Goal: Task Accomplishment & Management: Complete application form

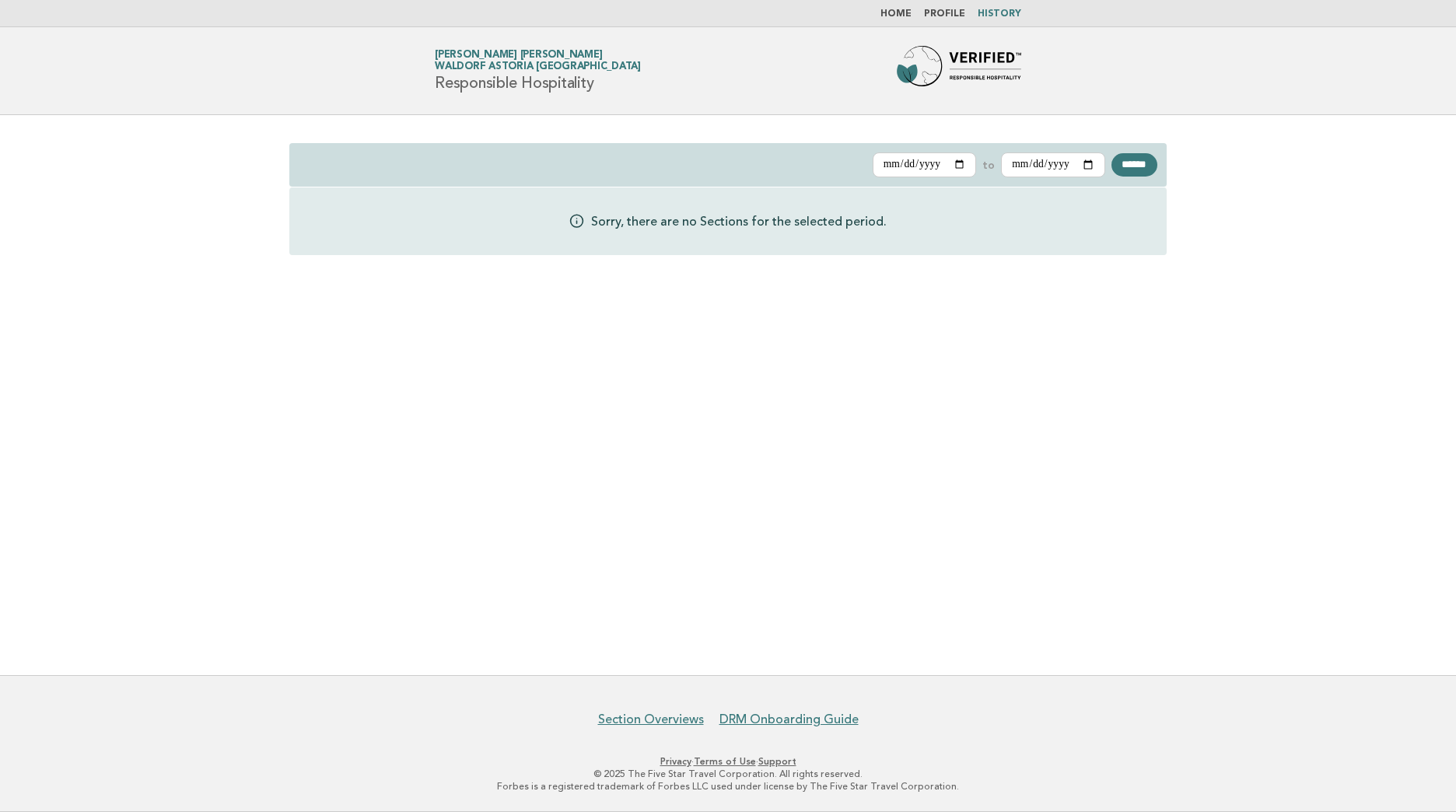
click at [579, 80] on h1 "Forbes Travel Guide Karina Isabel Calderon Acevedo Waldorf Astoria Los Cabos Pe…" at bounding box center [538, 71] width 206 height 41
click at [979, 67] on img at bounding box center [959, 71] width 125 height 50
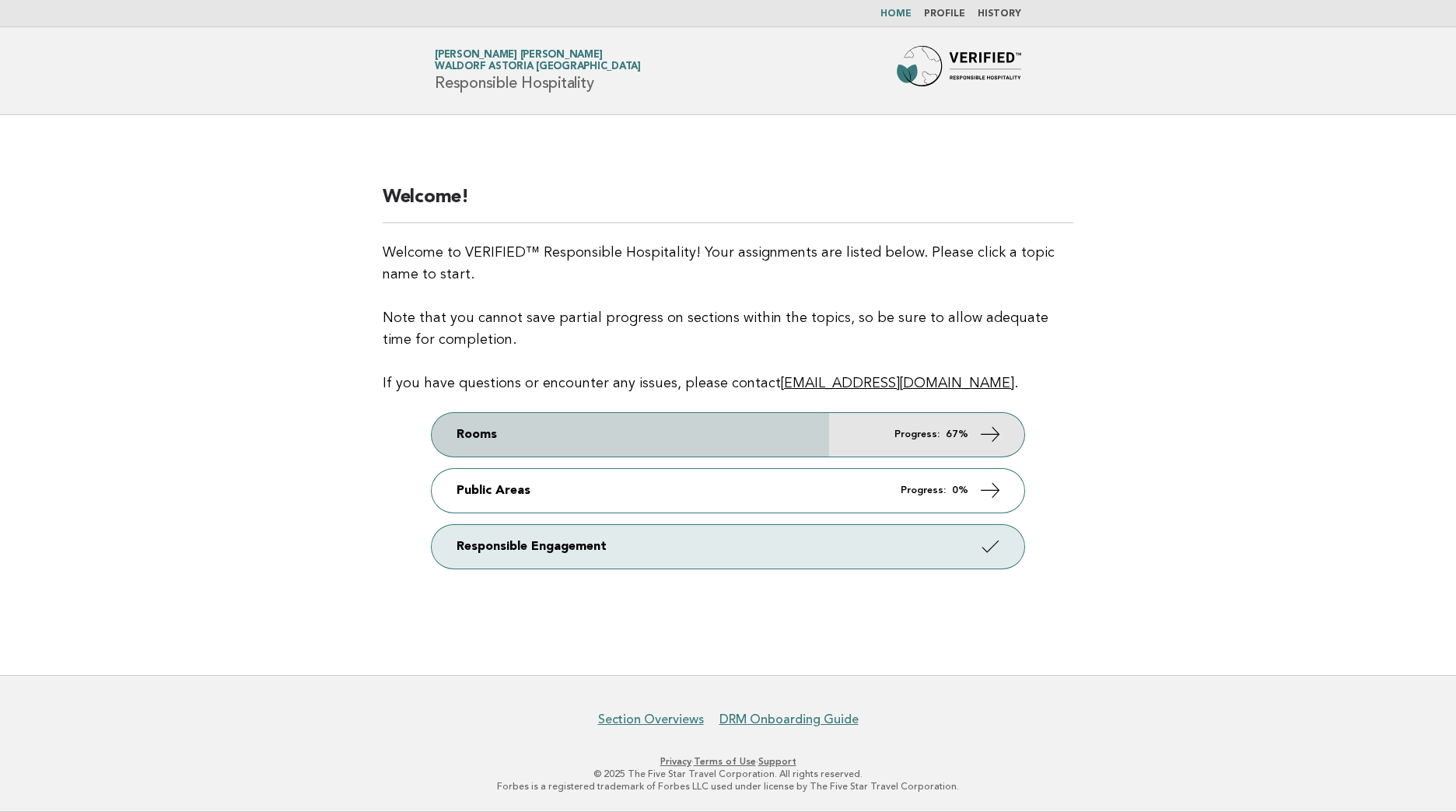
click at [887, 444] on link "Rooms Progress: 67%" at bounding box center [728, 435] width 592 height 44
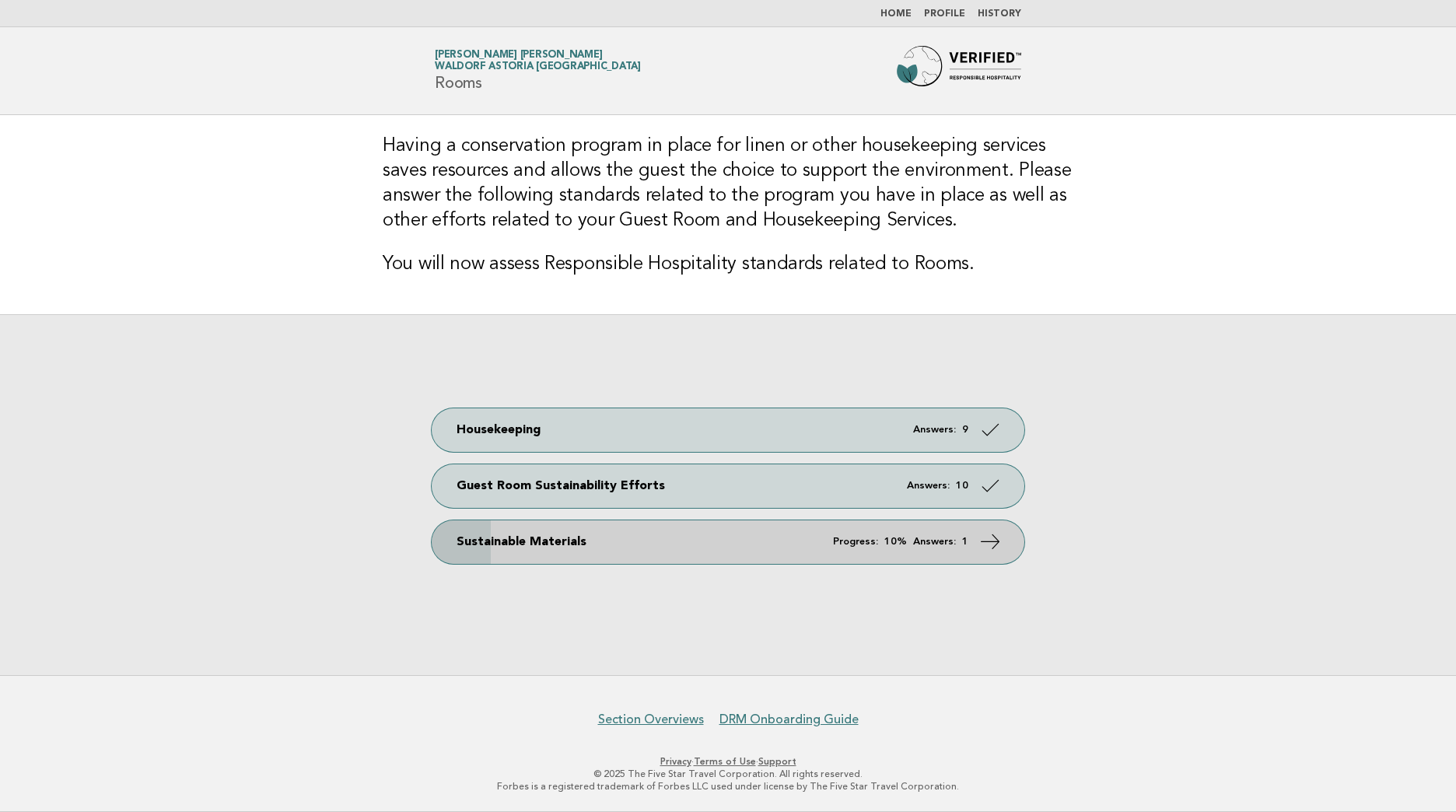
click at [824, 561] on link "Sustainable Materials Progress: 10% Answers: 1" at bounding box center [728, 542] width 592 height 44
click at [824, 545] on link "Sustainable Materials Progress: 10% Answers: 1" at bounding box center [728, 542] width 592 height 44
click at [687, 535] on link "Sustainable Materials Progress: 10% Answers: 1" at bounding box center [728, 542] width 592 height 44
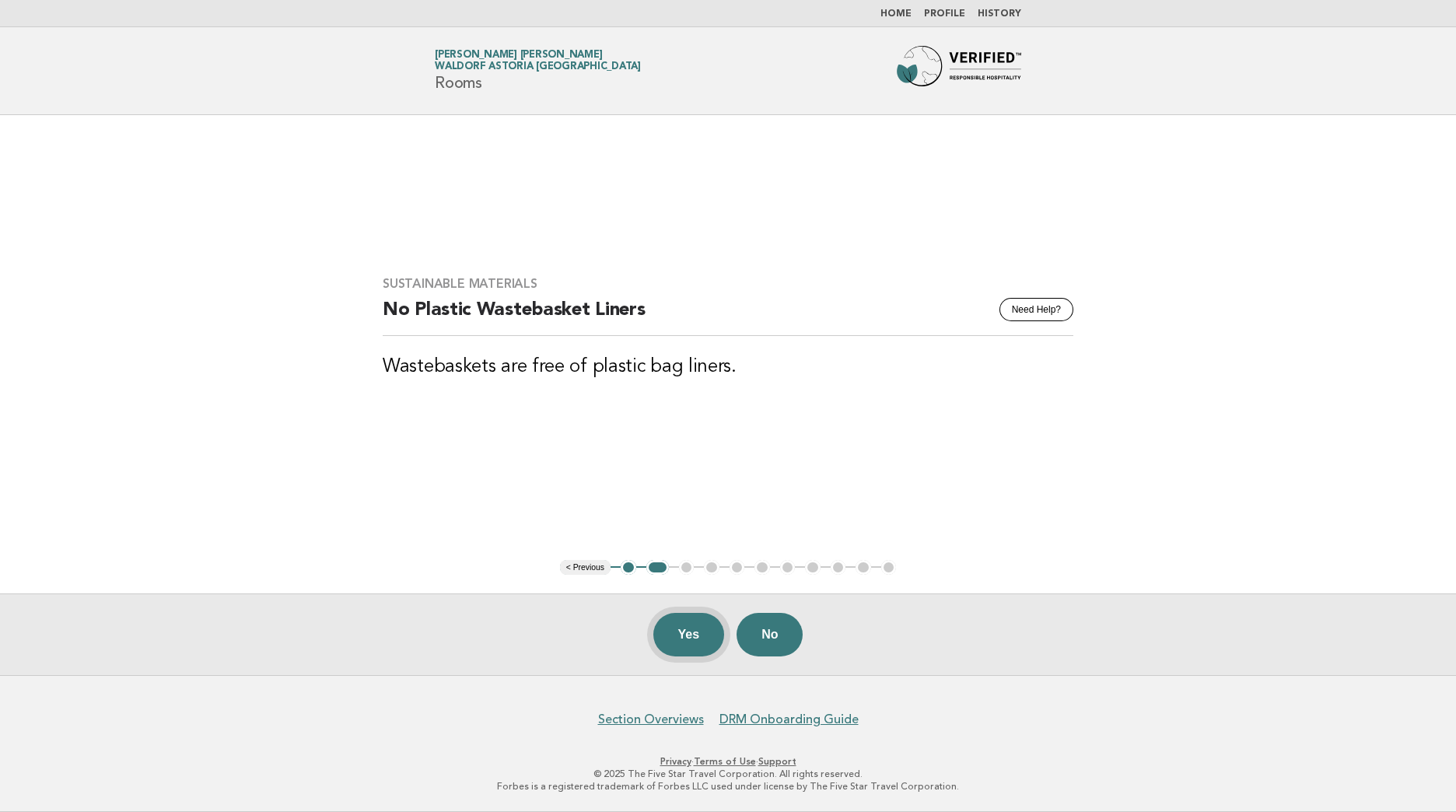
click at [691, 642] on button "Yes" at bounding box center [689, 634] width 72 height 44
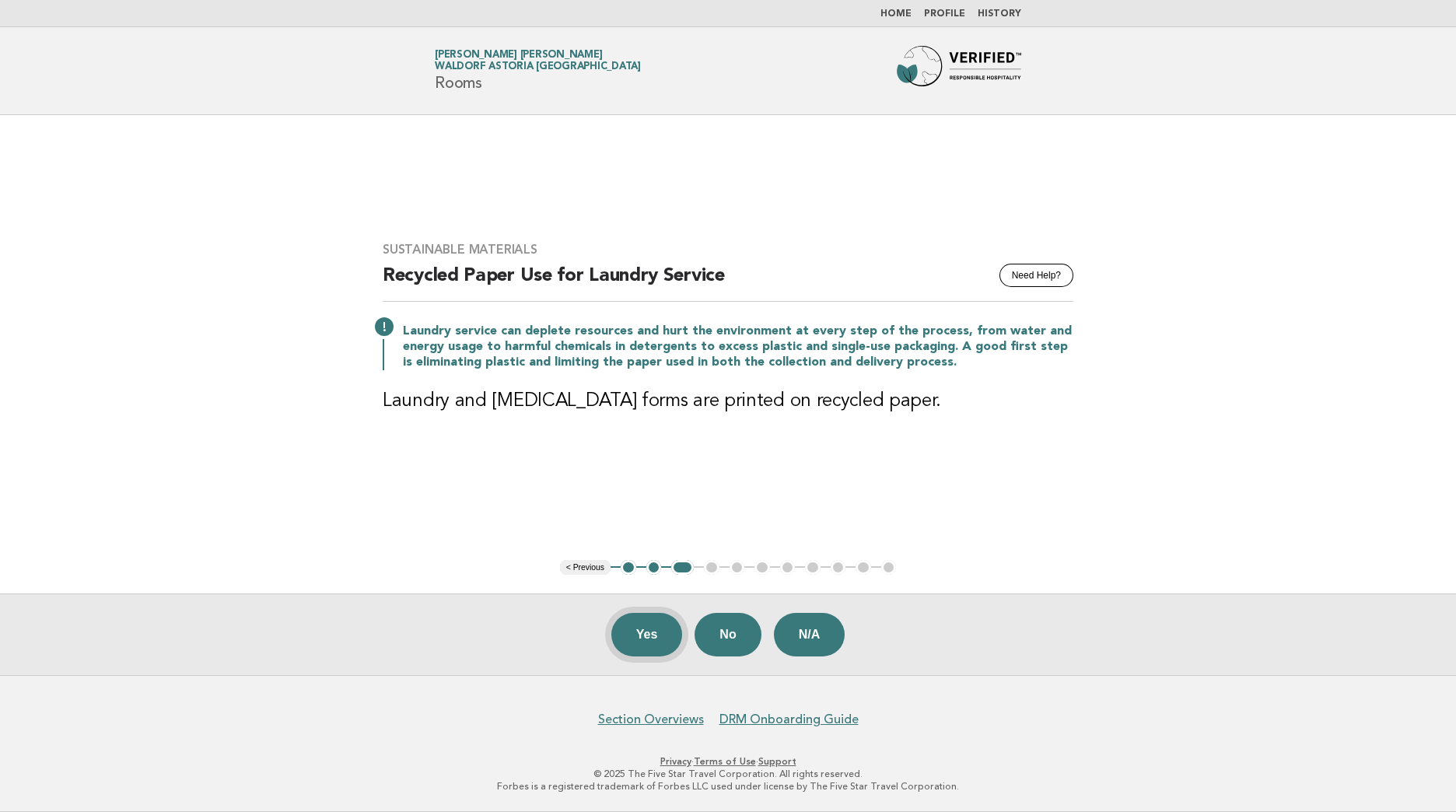
click at [657, 639] on button "Yes" at bounding box center [647, 634] width 72 height 44
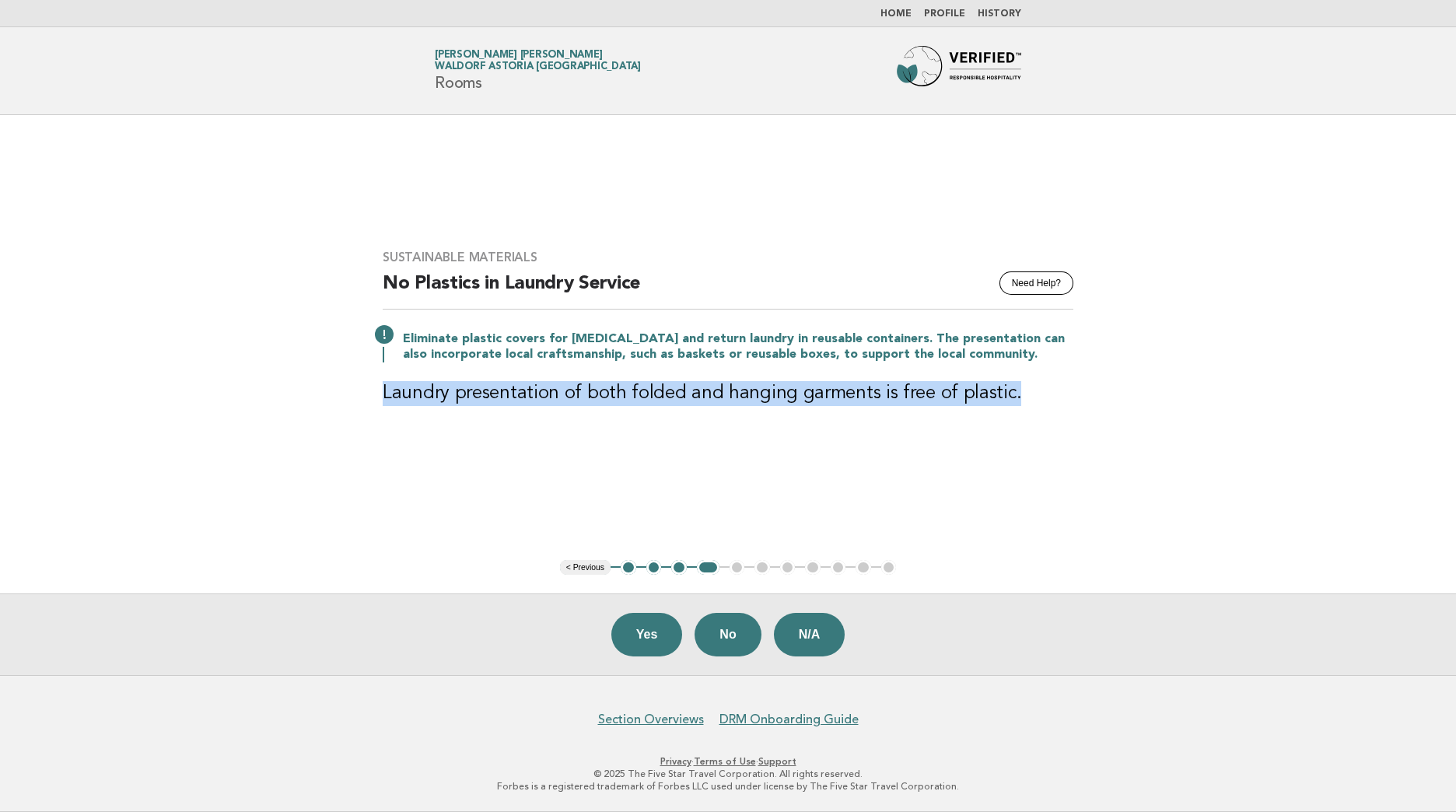
drag, startPoint x: 1000, startPoint y: 394, endPoint x: 379, endPoint y: 415, distance: 621.4
click at [379, 415] on div "Sustainable Materials Need Help? No Plastics in Laundry Service Eliminate plast…" at bounding box center [728, 337] width 728 height 212
copy h3 "Laundry presentation of both folded and hanging garments is free of plastic."
click at [666, 467] on main "Sustainable Materials Need Help? No Plastics in Laundry Service Eliminate plast…" at bounding box center [728, 395] width 1456 height 560
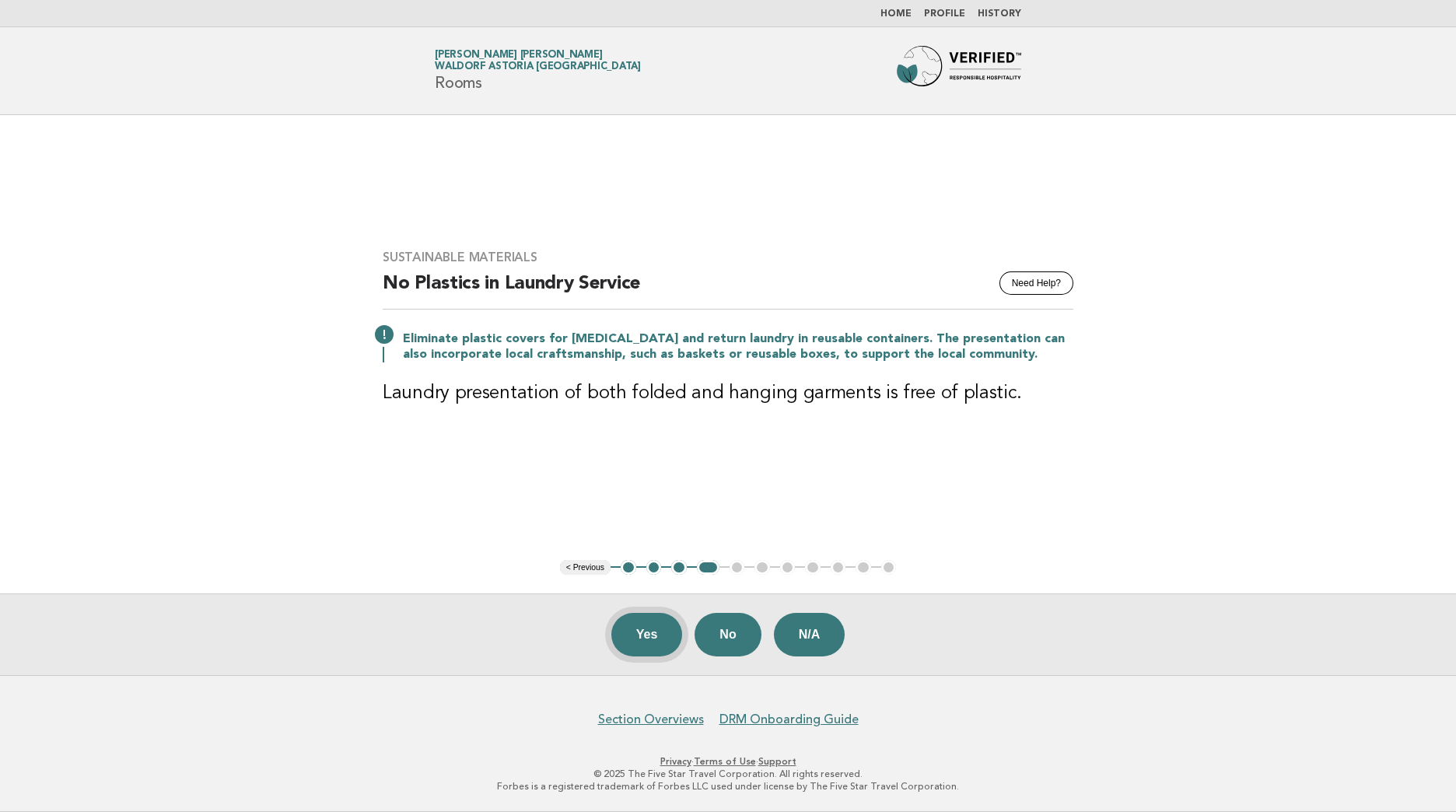
click at [637, 645] on button "Yes" at bounding box center [647, 634] width 72 height 44
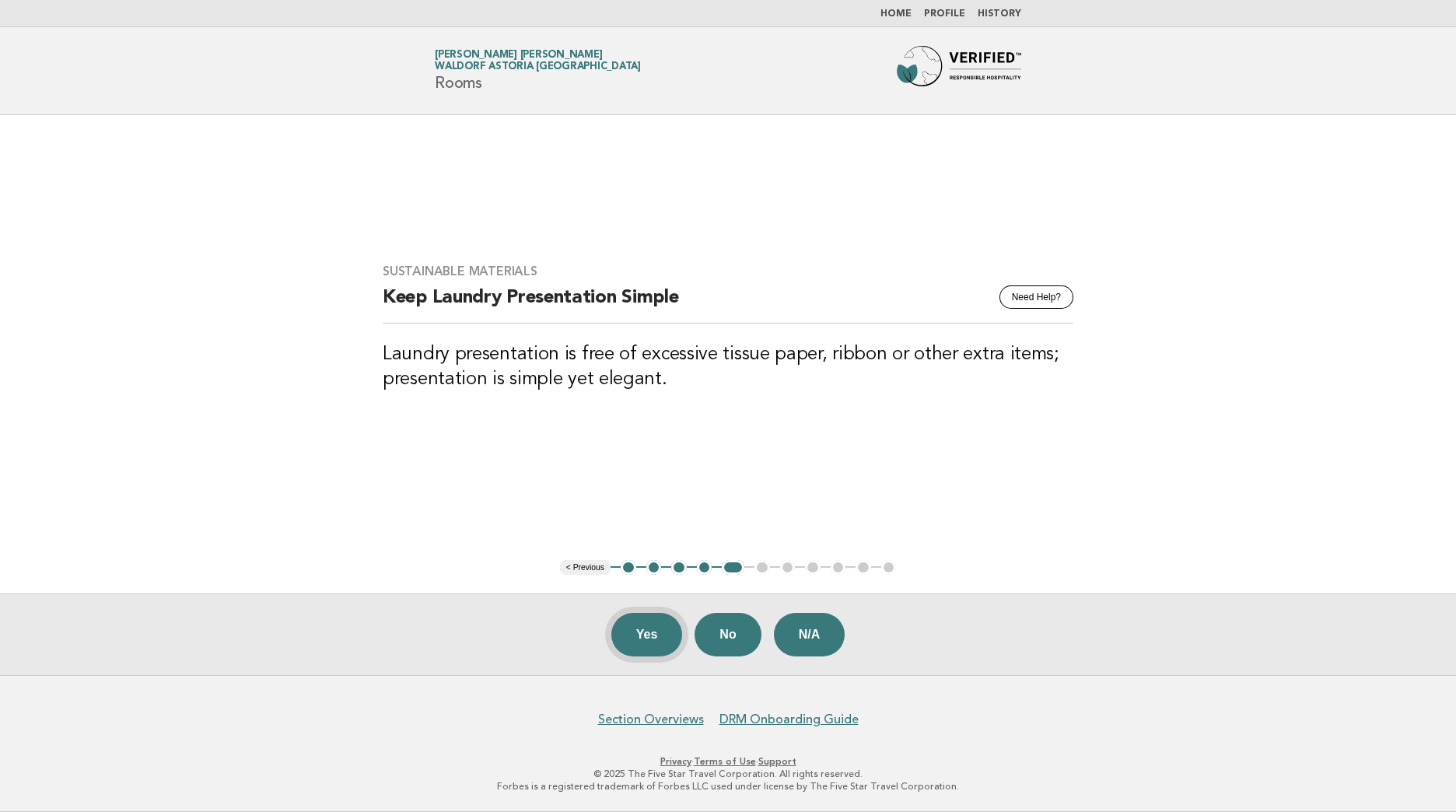
click at [663, 637] on button "Yes" at bounding box center [647, 634] width 72 height 44
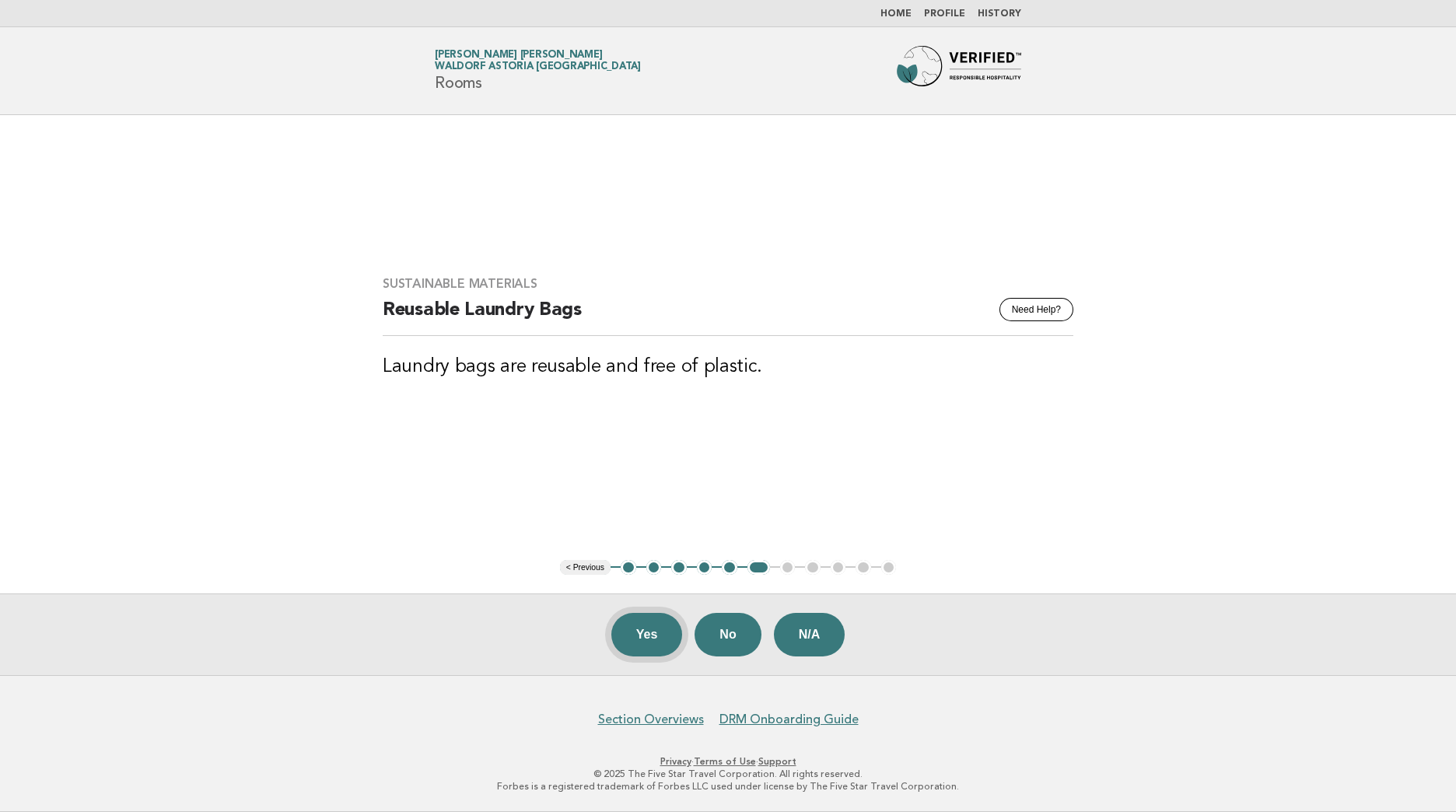
click at [664, 633] on button "Yes" at bounding box center [647, 634] width 72 height 44
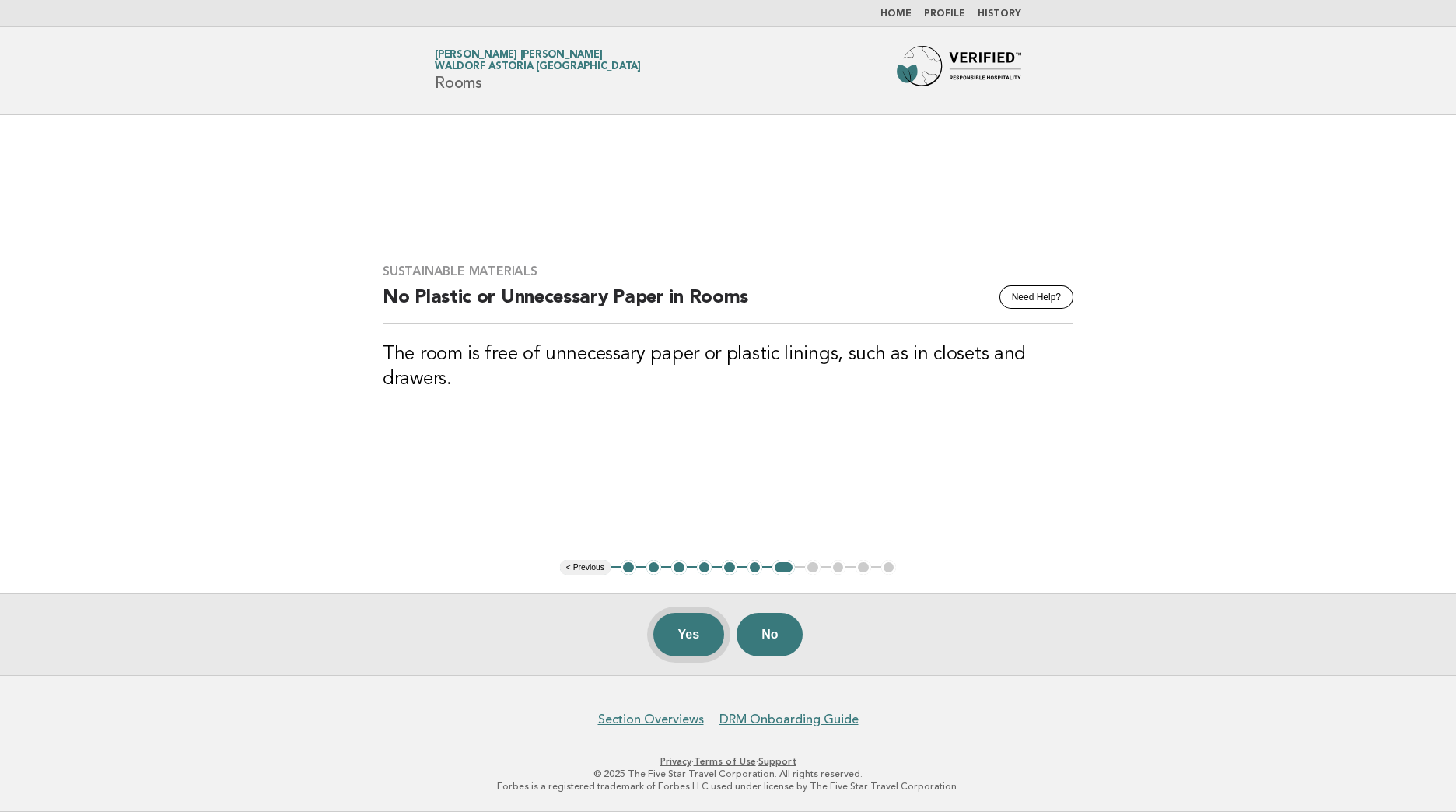
click at [696, 636] on button "Yes" at bounding box center [689, 634] width 72 height 44
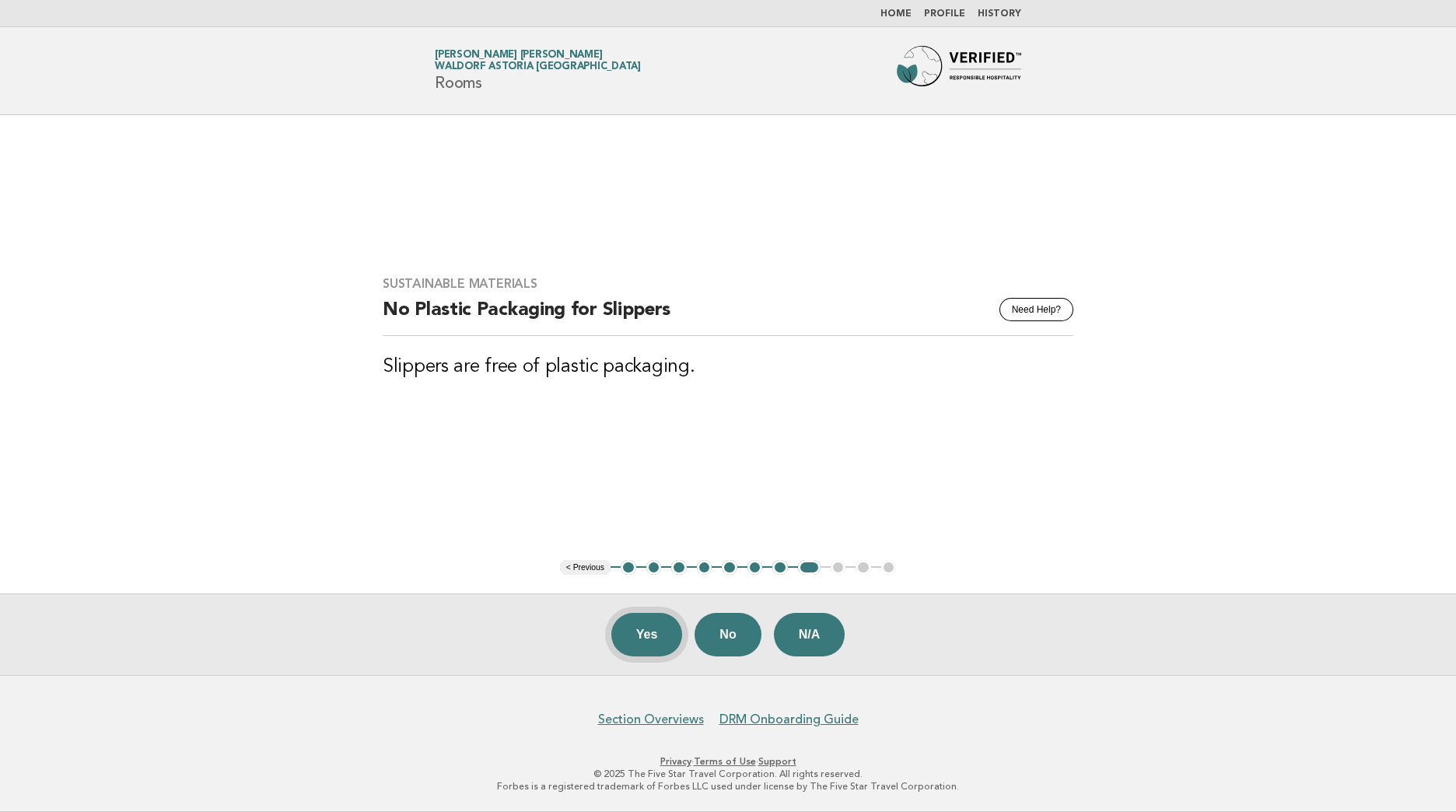
click at [640, 634] on button "Yes" at bounding box center [647, 634] width 72 height 44
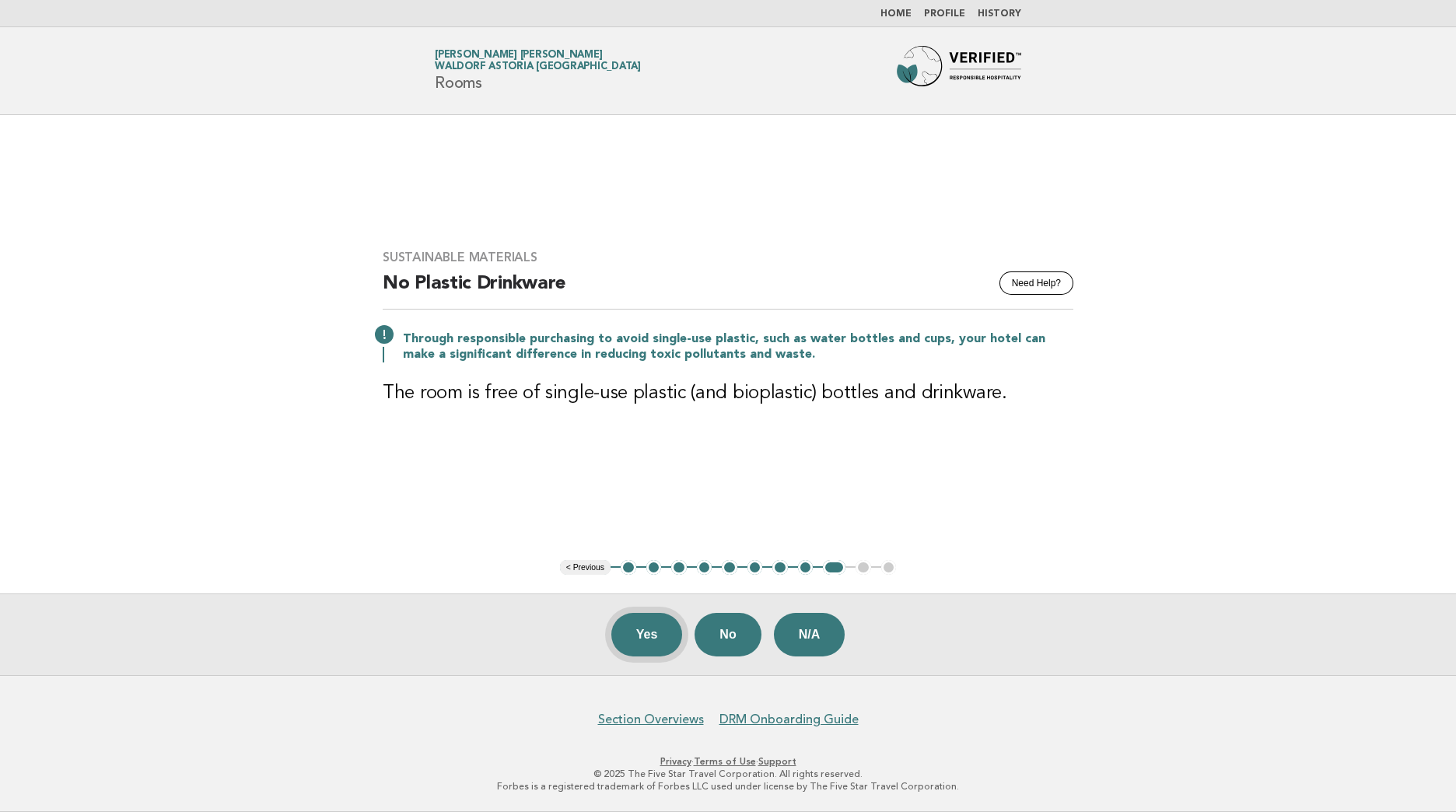
click at [654, 646] on button "Yes" at bounding box center [647, 634] width 72 height 44
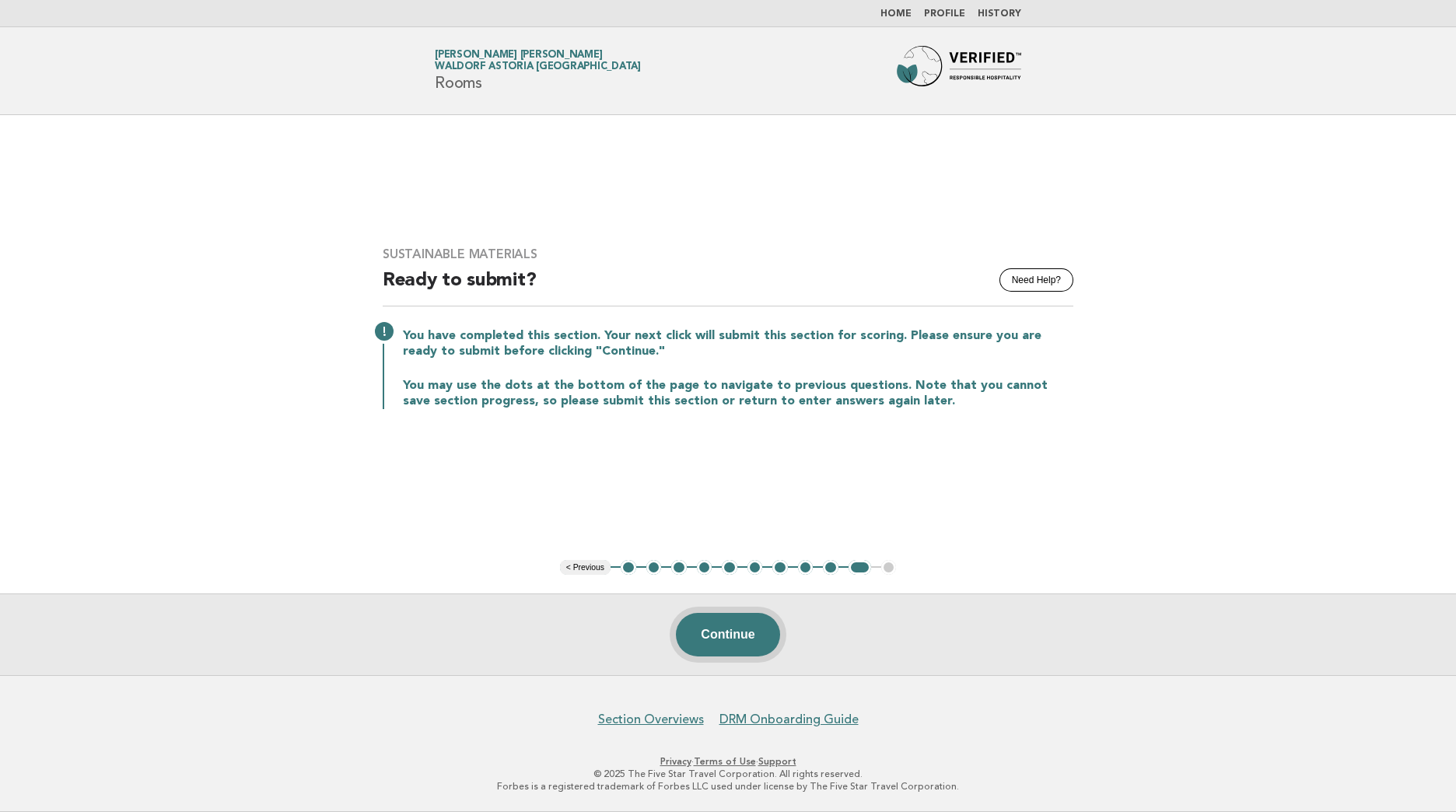
click at [730, 634] on button "Continue" at bounding box center [727, 634] width 104 height 44
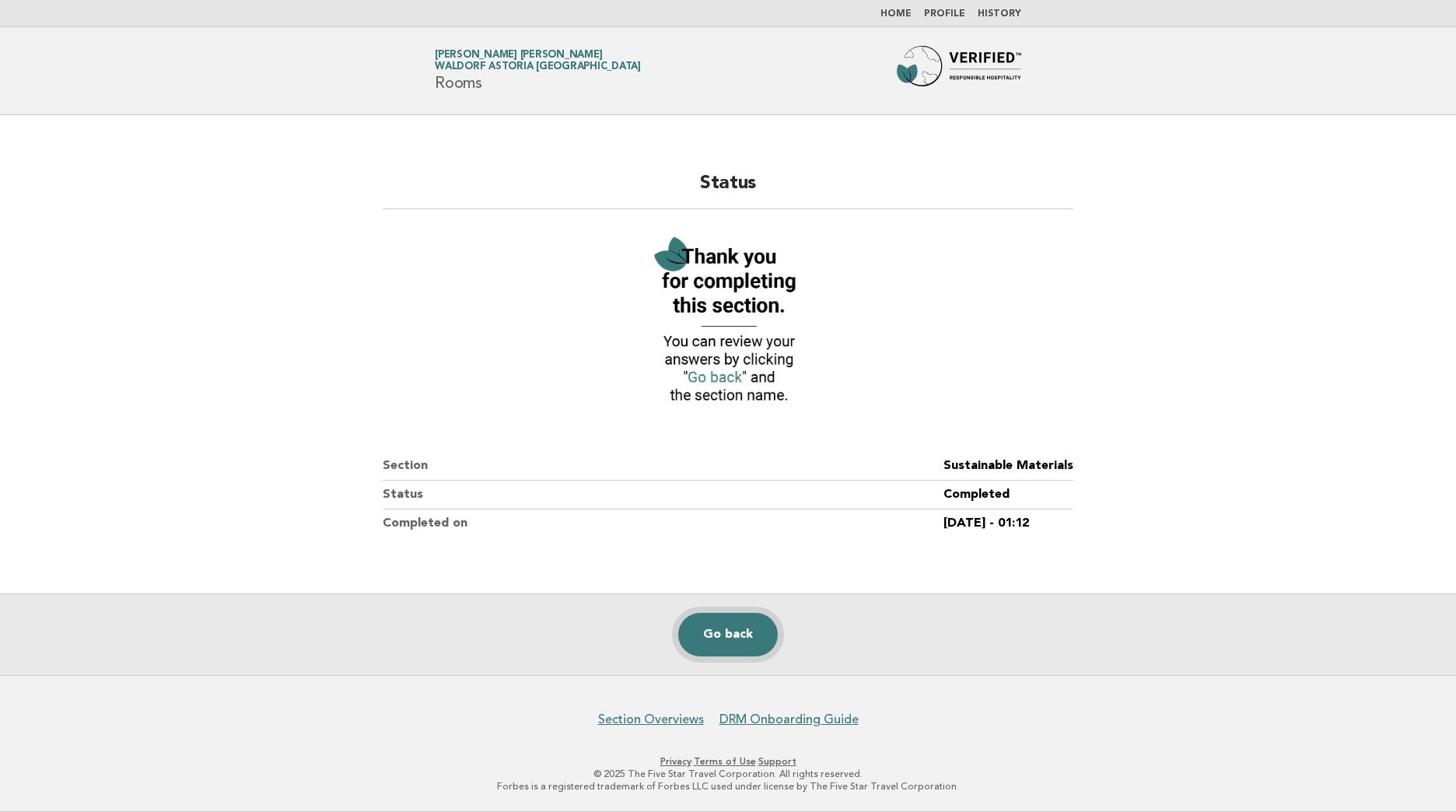
click at [722, 647] on link "Go back" at bounding box center [728, 634] width 100 height 44
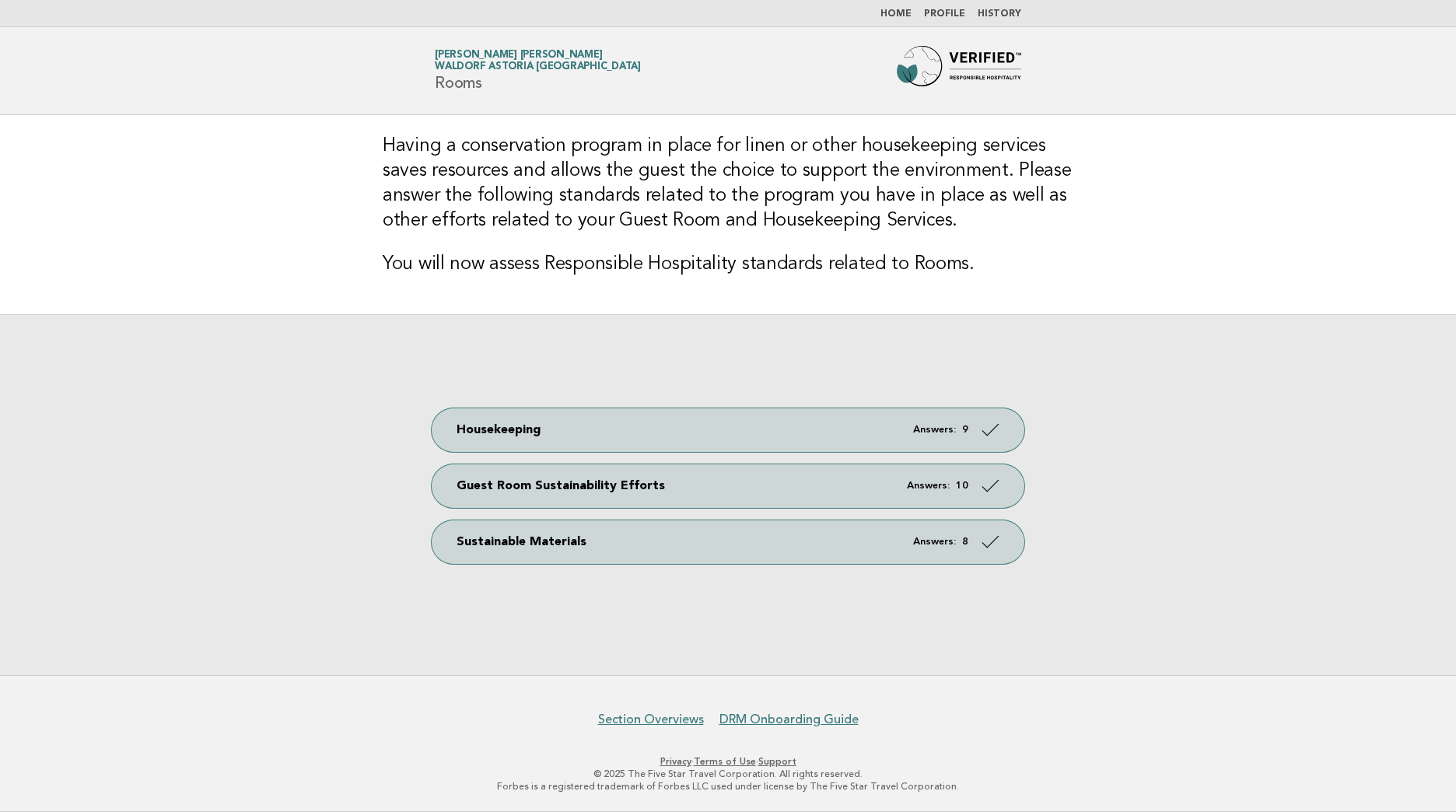
click at [903, 13] on link "Home" at bounding box center [896, 14] width 31 height 9
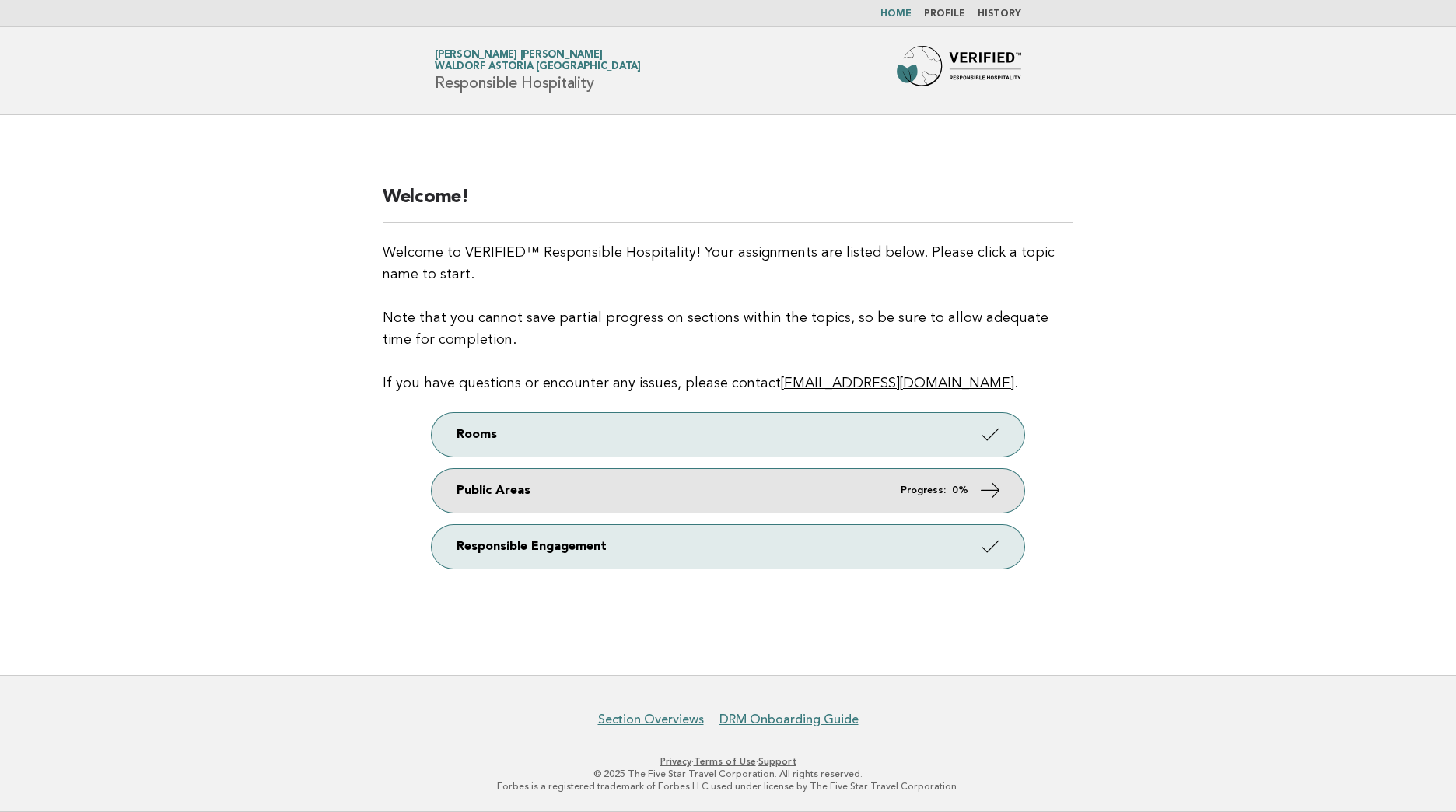
click at [868, 499] on link "Public Areas Progress: 0%" at bounding box center [728, 491] width 592 height 44
